Goal: Transaction & Acquisition: Purchase product/service

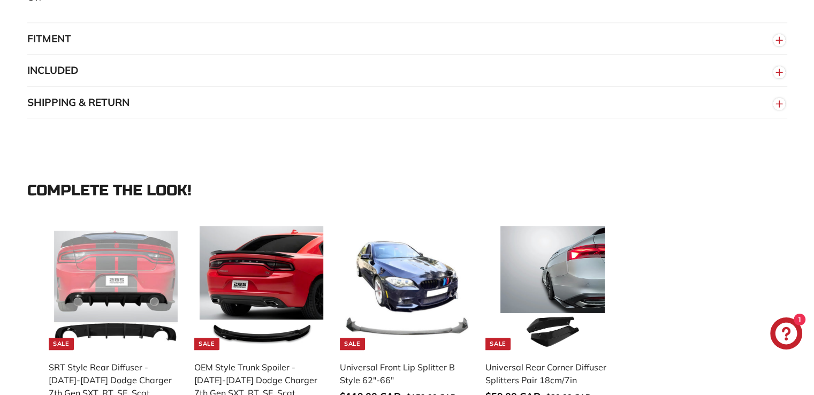
scroll to position [1016, 0]
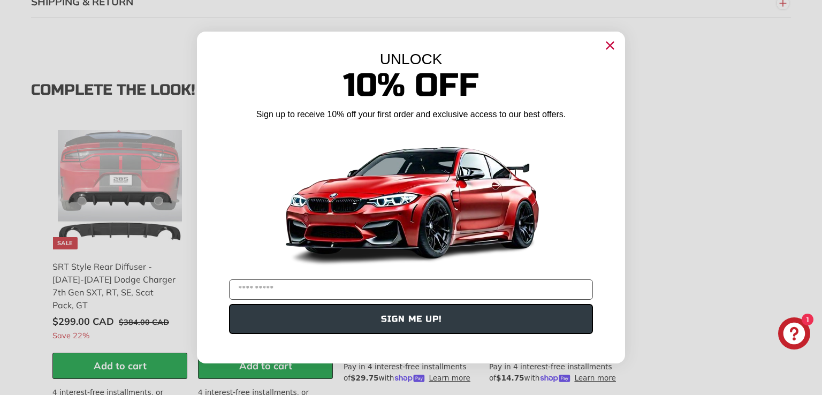
click at [611, 44] on icon "Close dialog" at bounding box center [610, 45] width 7 height 7
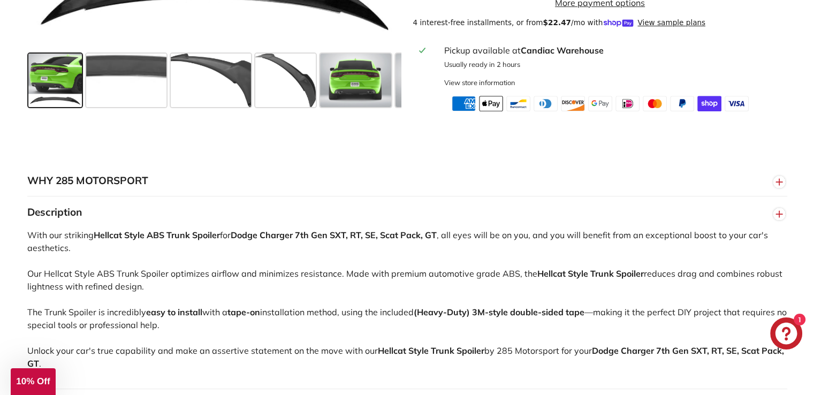
scroll to position [160, 0]
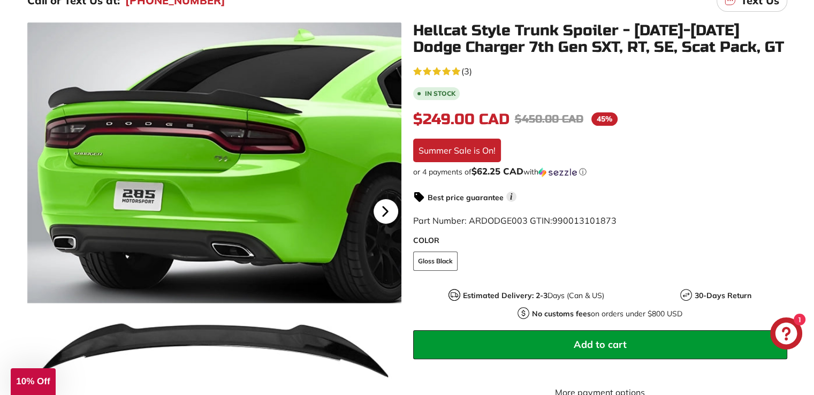
click at [385, 204] on icon at bounding box center [385, 211] width 25 height 25
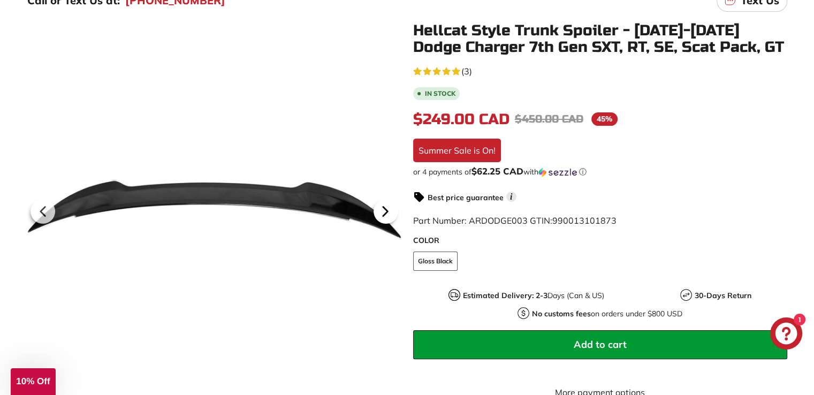
click at [385, 204] on icon at bounding box center [385, 211] width 25 height 25
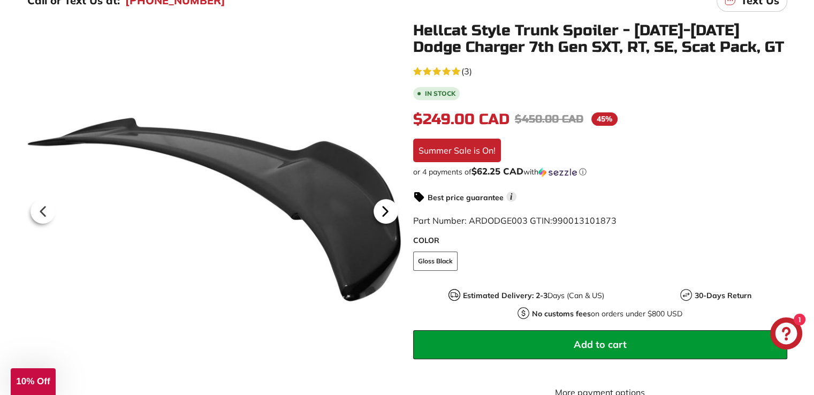
click at [385, 204] on icon at bounding box center [385, 211] width 25 height 25
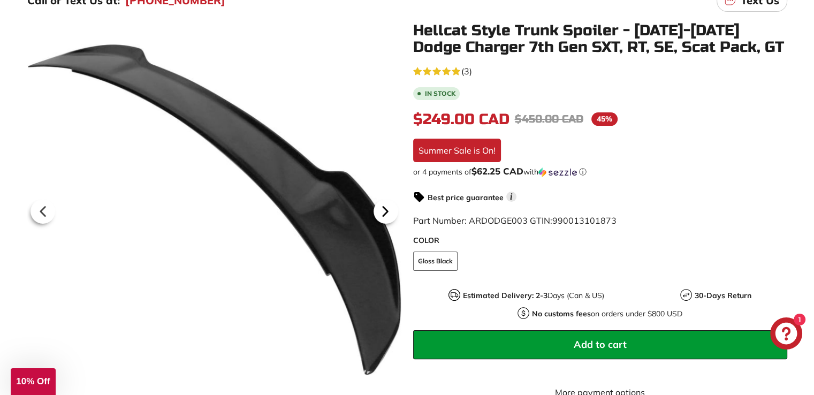
click at [385, 204] on icon at bounding box center [385, 211] width 25 height 25
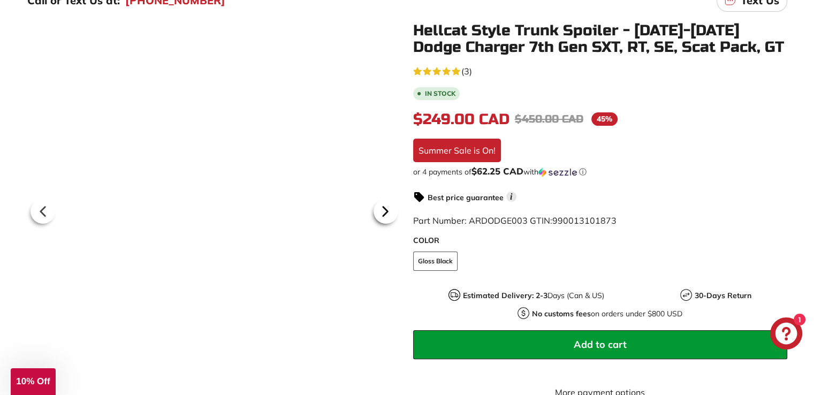
scroll to position [0, 141]
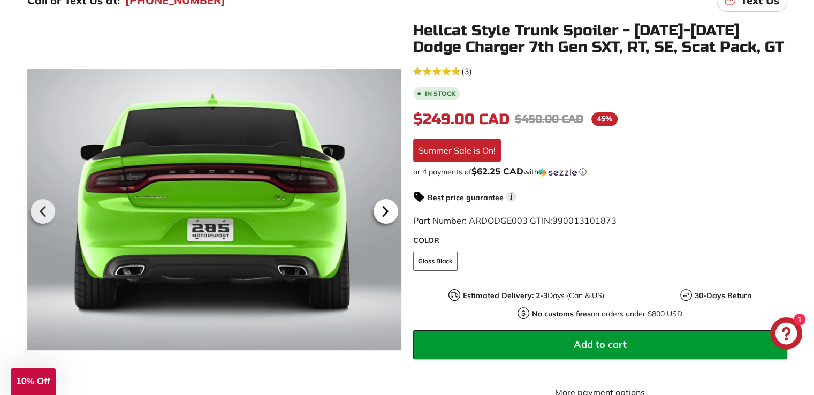
click at [385, 204] on icon at bounding box center [385, 211] width 25 height 25
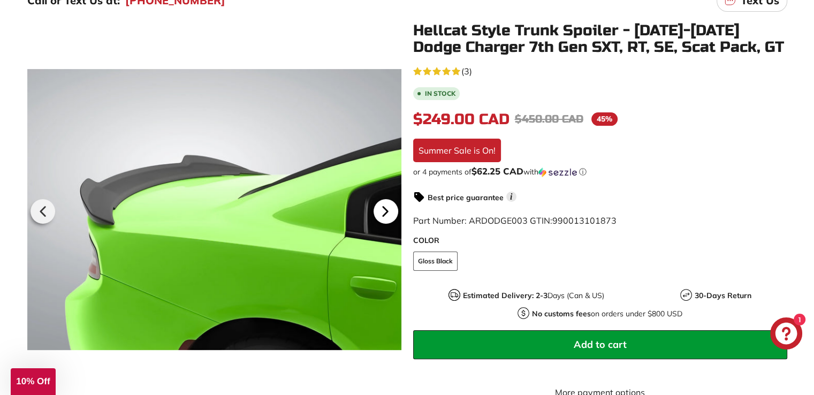
click at [387, 214] on icon at bounding box center [385, 211] width 25 height 25
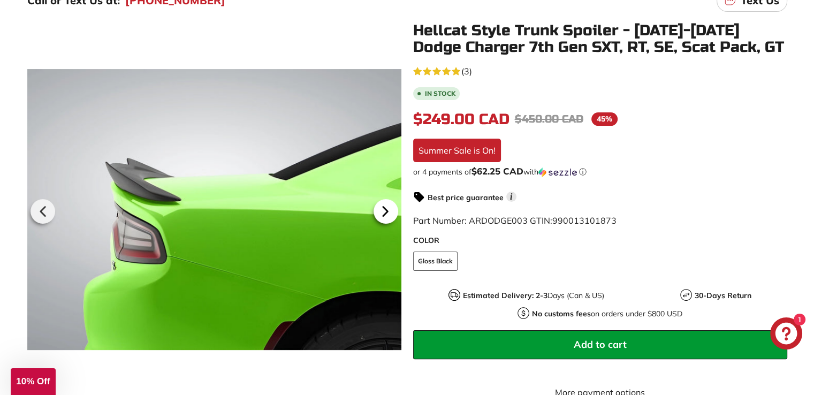
scroll to position [0, 293]
click at [387, 214] on icon at bounding box center [385, 211] width 25 height 25
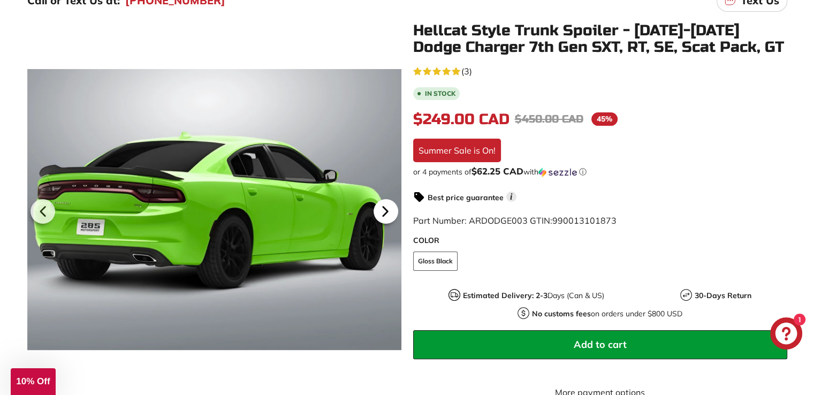
click at [387, 214] on icon at bounding box center [385, 211] width 25 height 25
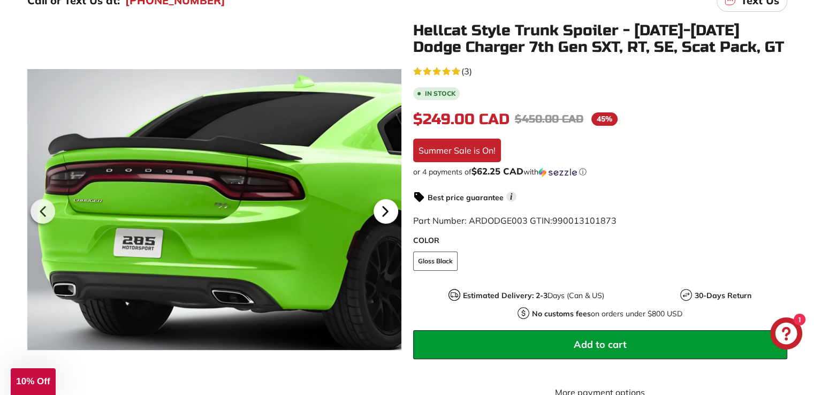
scroll to position [0, 352]
click at [387, 214] on icon at bounding box center [385, 211] width 25 height 25
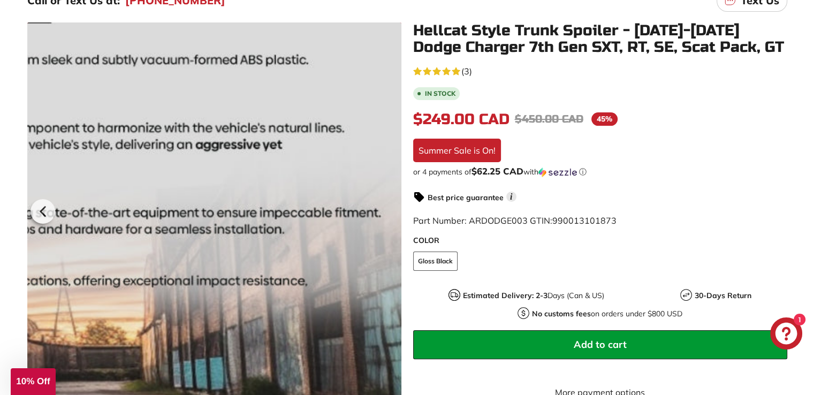
click at [387, 215] on div at bounding box center [214, 209] width 374 height 374
